Goal: Task Accomplishment & Management: Use online tool/utility

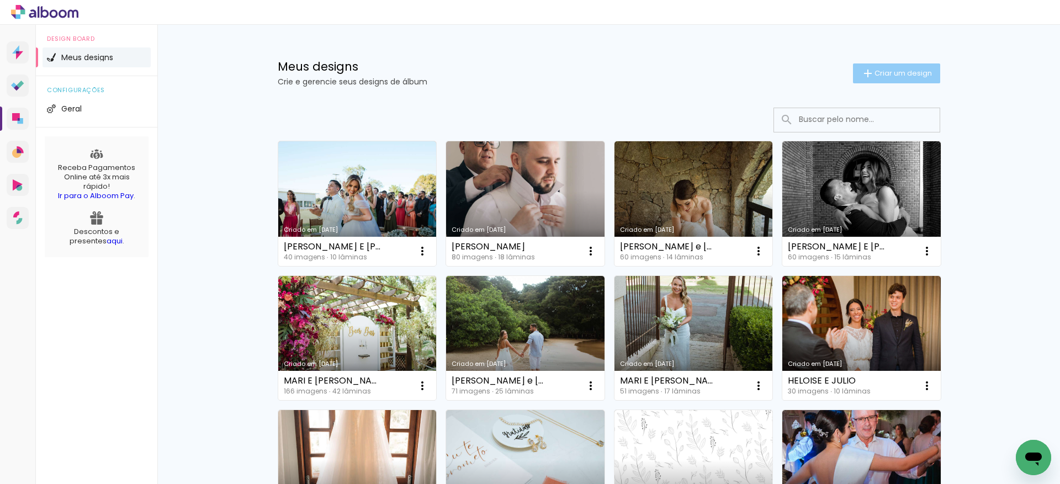
click at [874, 75] on span "Criar um design" at bounding box center [902, 73] width 57 height 7
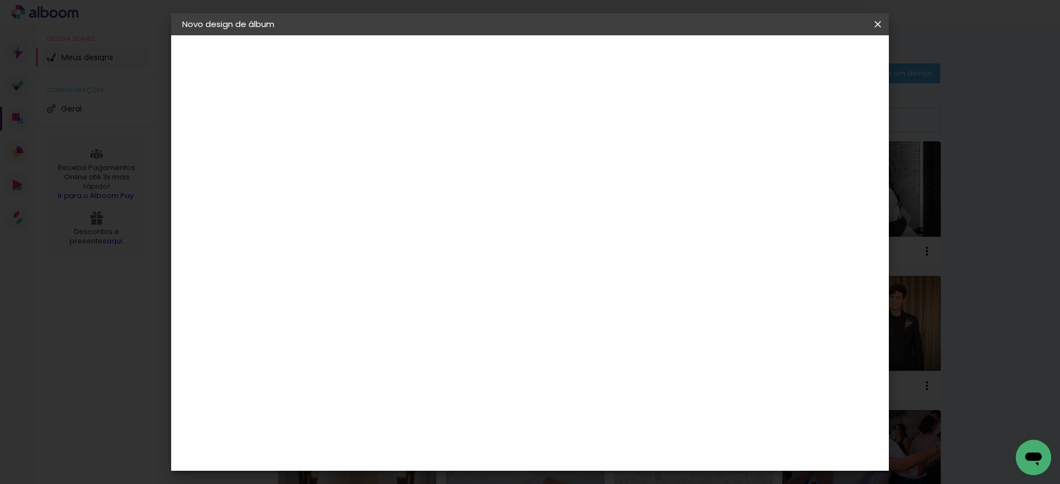
click at [363, 142] on input at bounding box center [363, 148] width 0 height 17
type input "[PERSON_NAME] E [PERSON_NAME]"
type paper-input "[PERSON_NAME] E [PERSON_NAME]"
click at [0, 0] on slot "Avançar" at bounding box center [0, 0] width 0 height 0
click at [420, 215] on input at bounding box center [379, 210] width 89 height 14
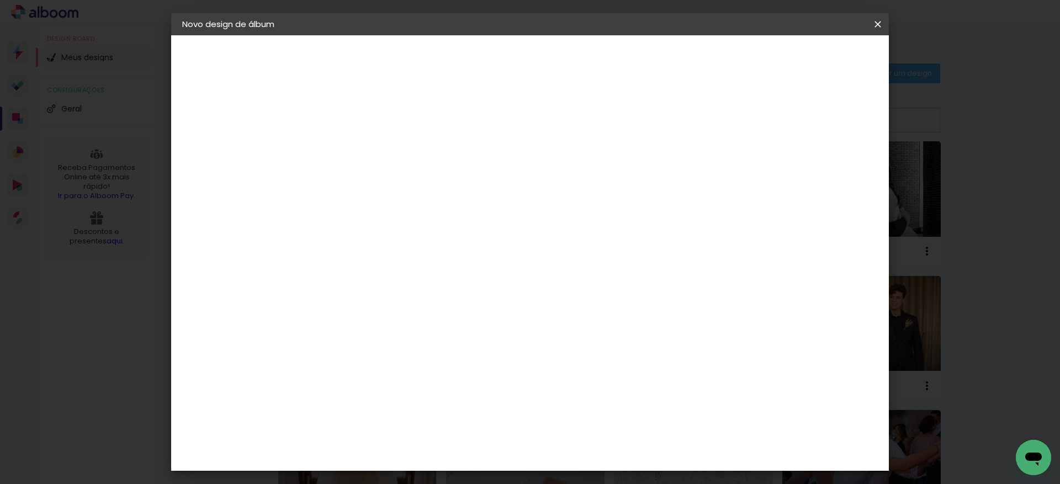
type input "T"
click at [425, 207] on input "tico" at bounding box center [379, 210] width 89 height 14
click at [425, 211] on input "tico" at bounding box center [379, 210] width 89 height 14
type input "tico"
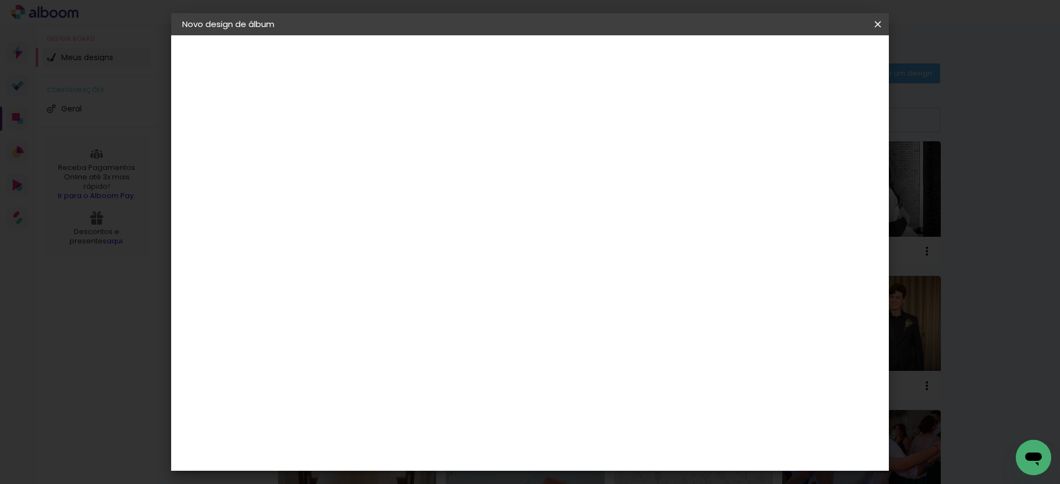
type paper-input "tico"
click at [0, 0] on slot "Voltar" at bounding box center [0, 0] width 0 height 0
click at [0, 0] on slot "Avançar" at bounding box center [0, 0] width 0 height 0
click at [428, 220] on paper-input-container "tico" at bounding box center [379, 210] width 97 height 25
click at [416, 179] on input "[GEOGRAPHIC_DATA]" at bounding box center [375, 176] width 81 height 14
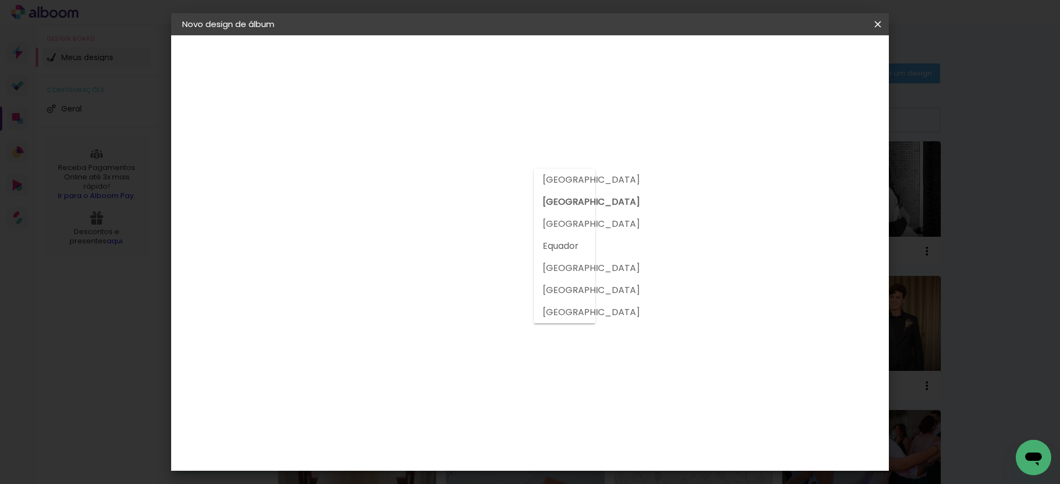
click at [0, 0] on slot "[GEOGRAPHIC_DATA]" at bounding box center [0, 0] width 0 height 0
click at [425, 210] on input "tico" at bounding box center [379, 210] width 89 height 14
drag, startPoint x: 450, startPoint y: 210, endPoint x: 279, endPoint y: 210, distance: 171.7
click at [279, 35] on quentale-album-spec "Iniciar design Iniciar design" at bounding box center [530, 35] width 718 height 0
click at [47, 43] on iron-overlay-backdrop at bounding box center [530, 242] width 1060 height 484
